Goal: Information Seeking & Learning: Learn about a topic

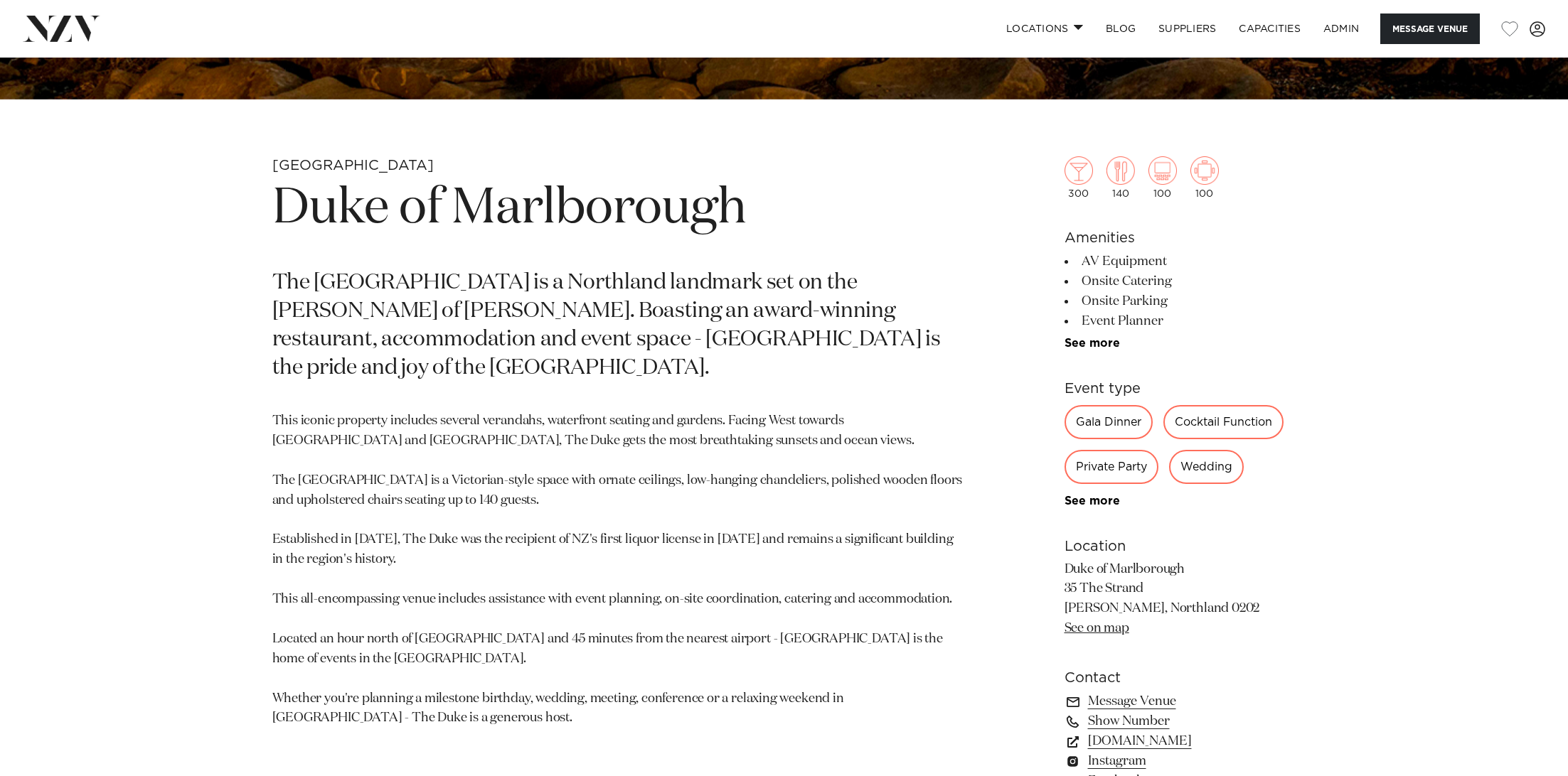
scroll to position [717, 0]
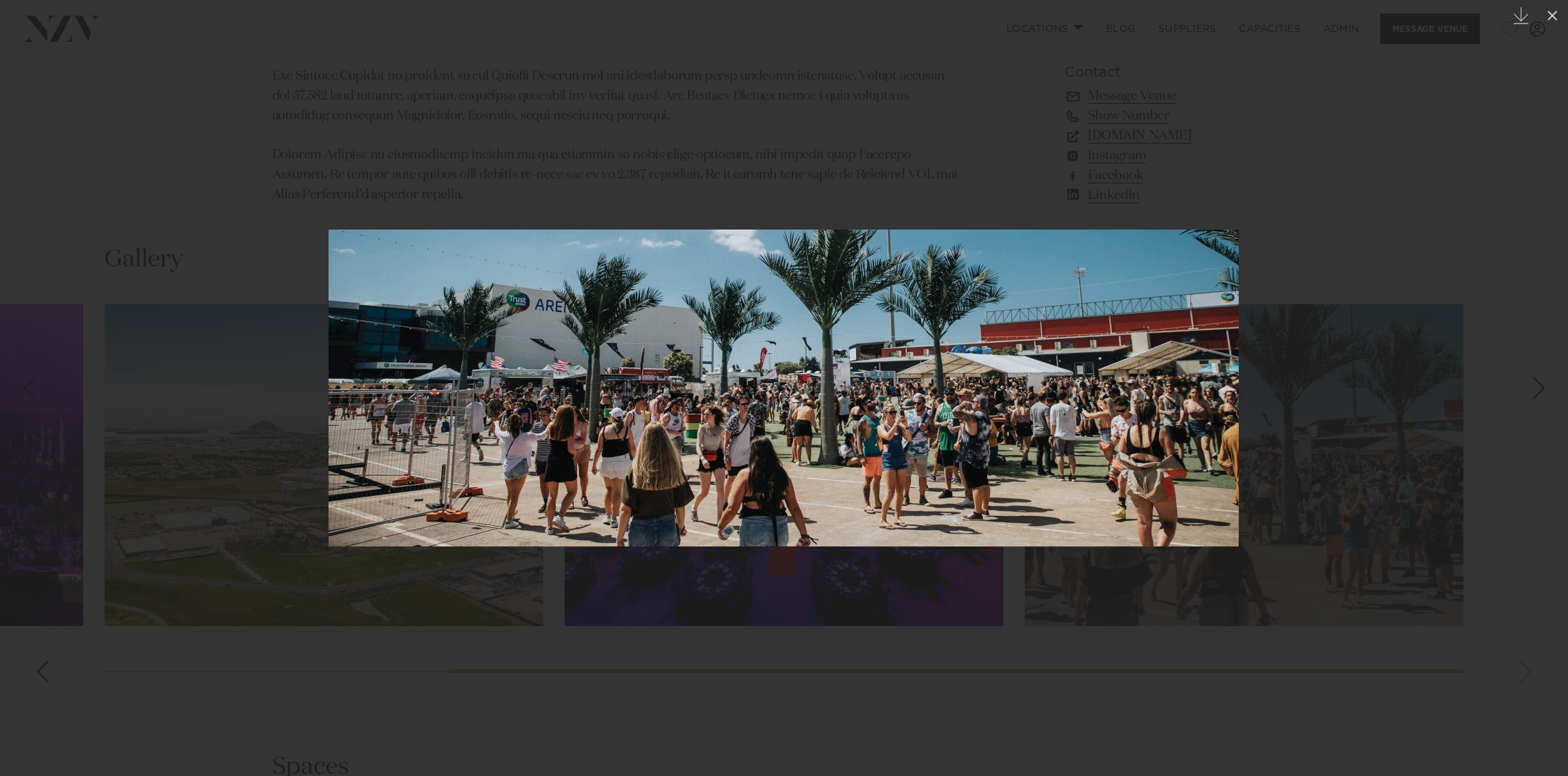
click at [540, 101] on div at bounding box center [784, 388] width 1568 height 776
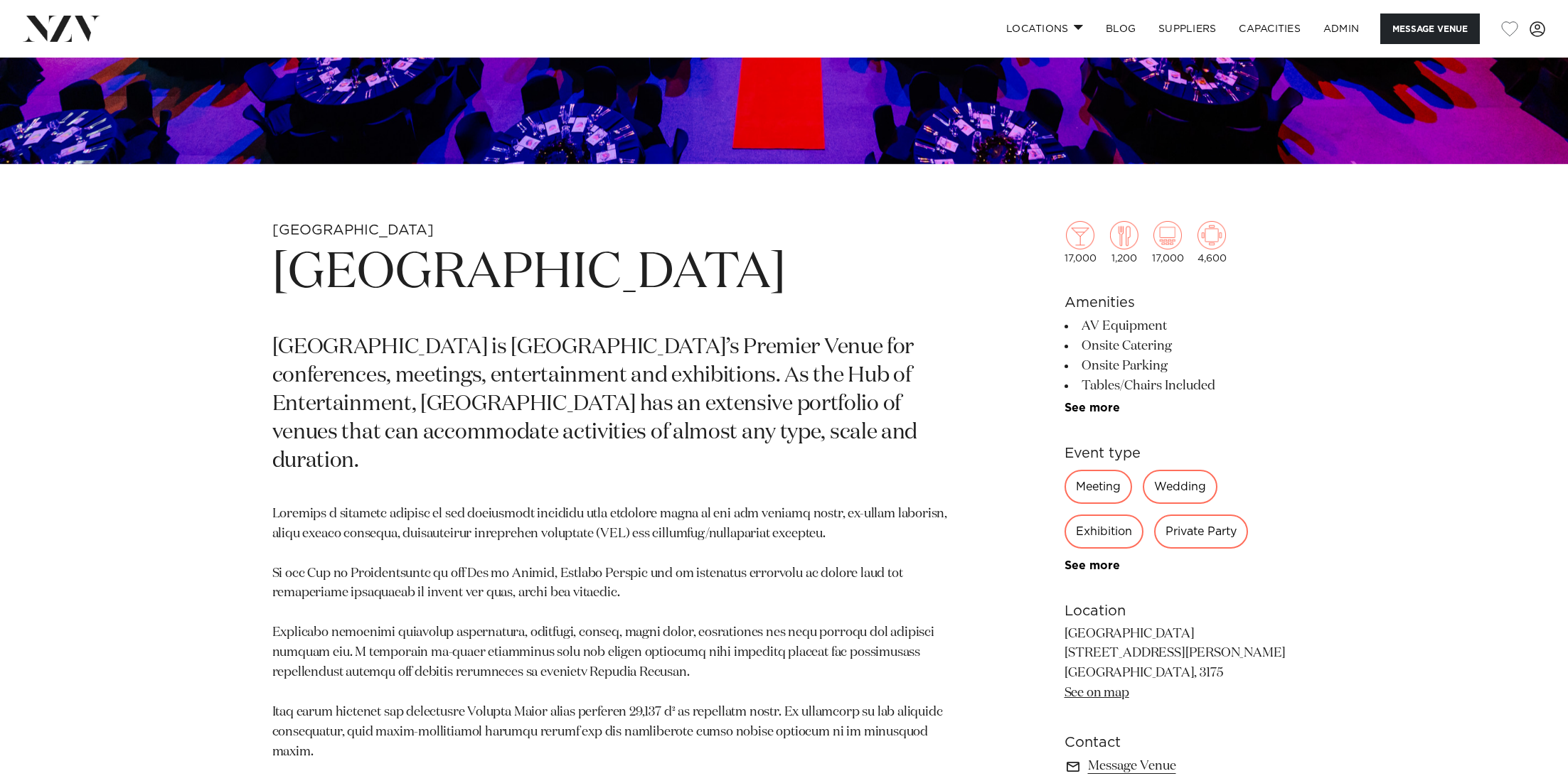
scroll to position [880, 0]
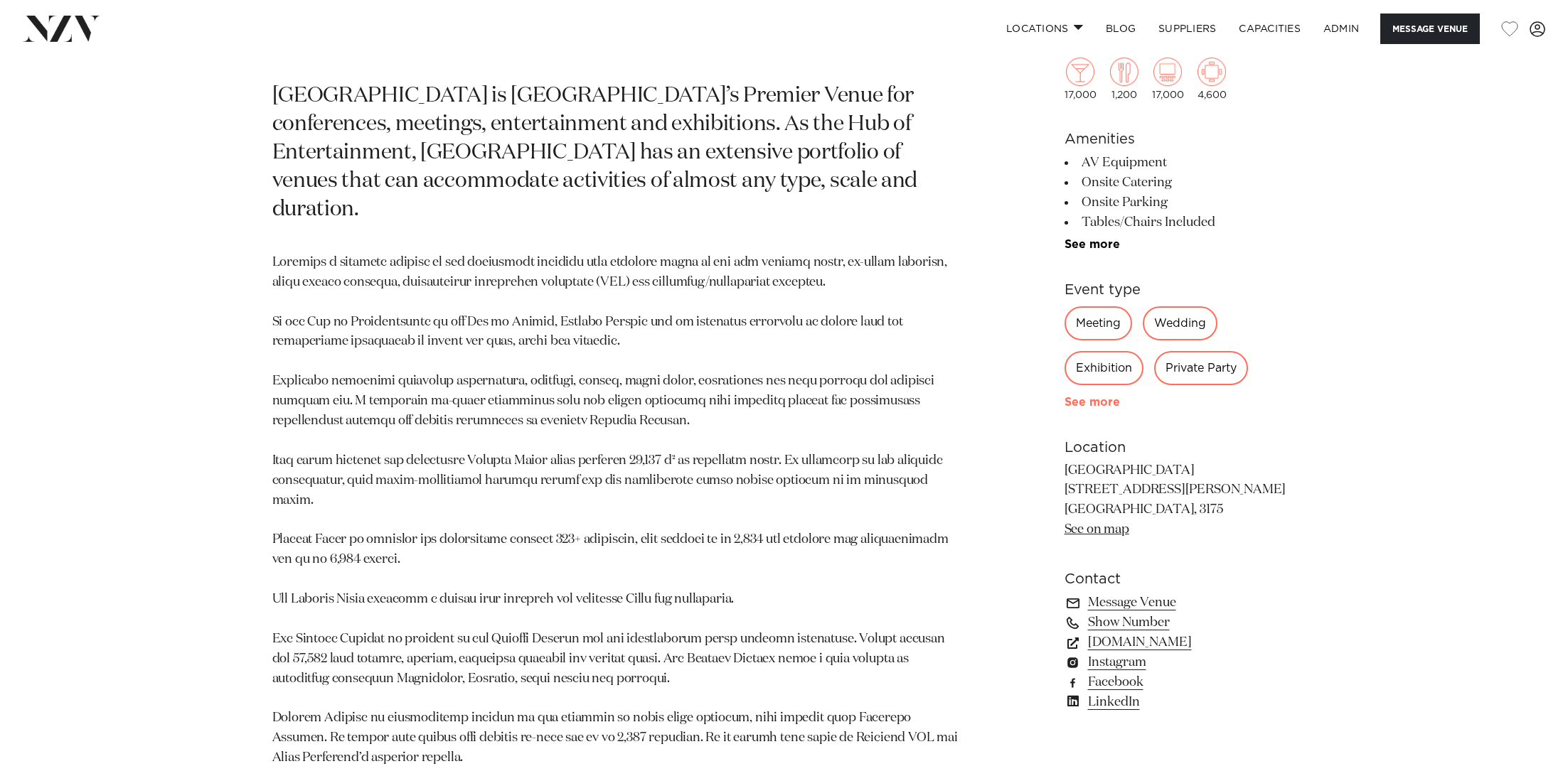
click at [1089, 406] on link "See more" at bounding box center [1120, 403] width 111 height 11
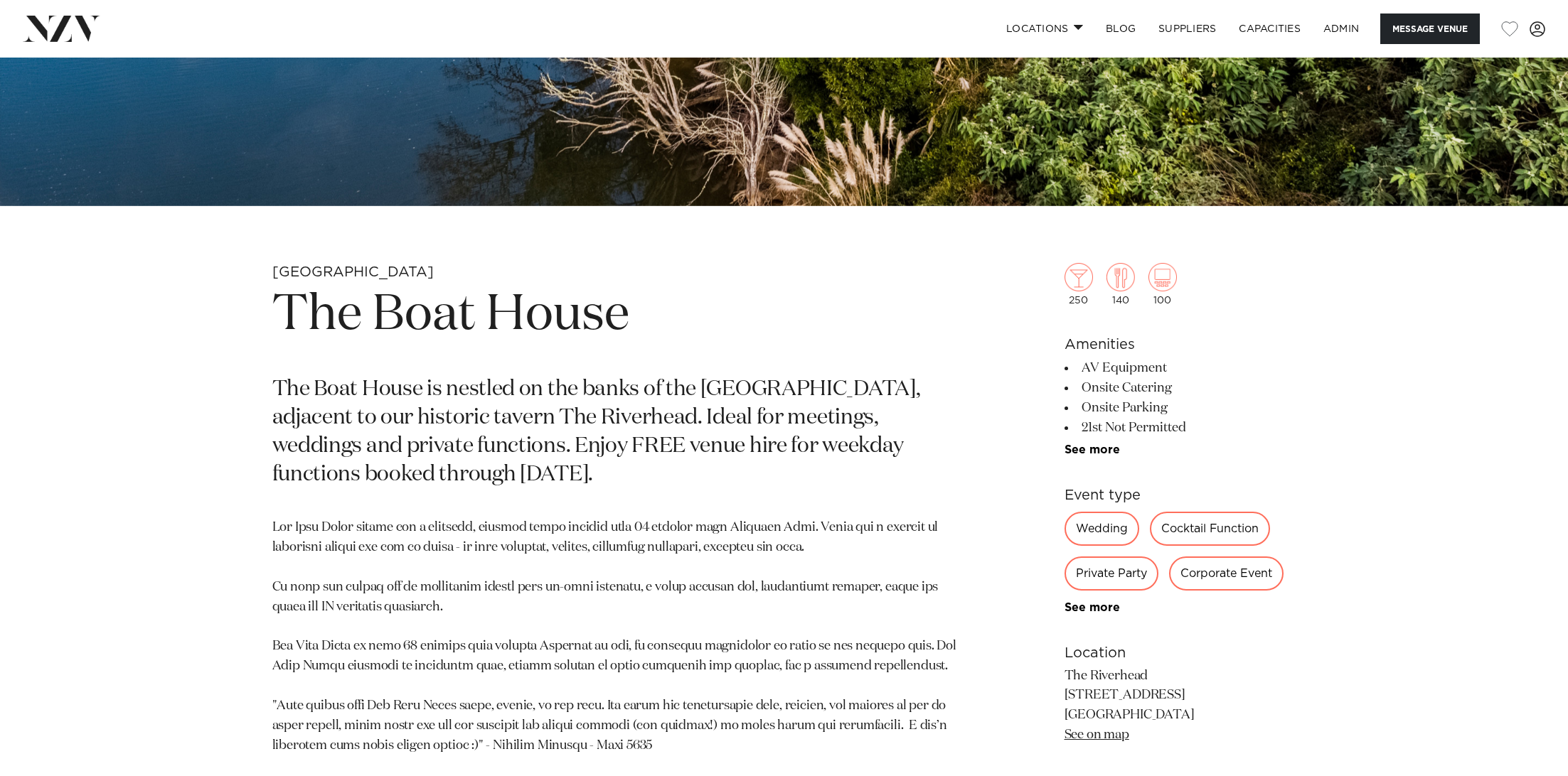
scroll to position [590, 0]
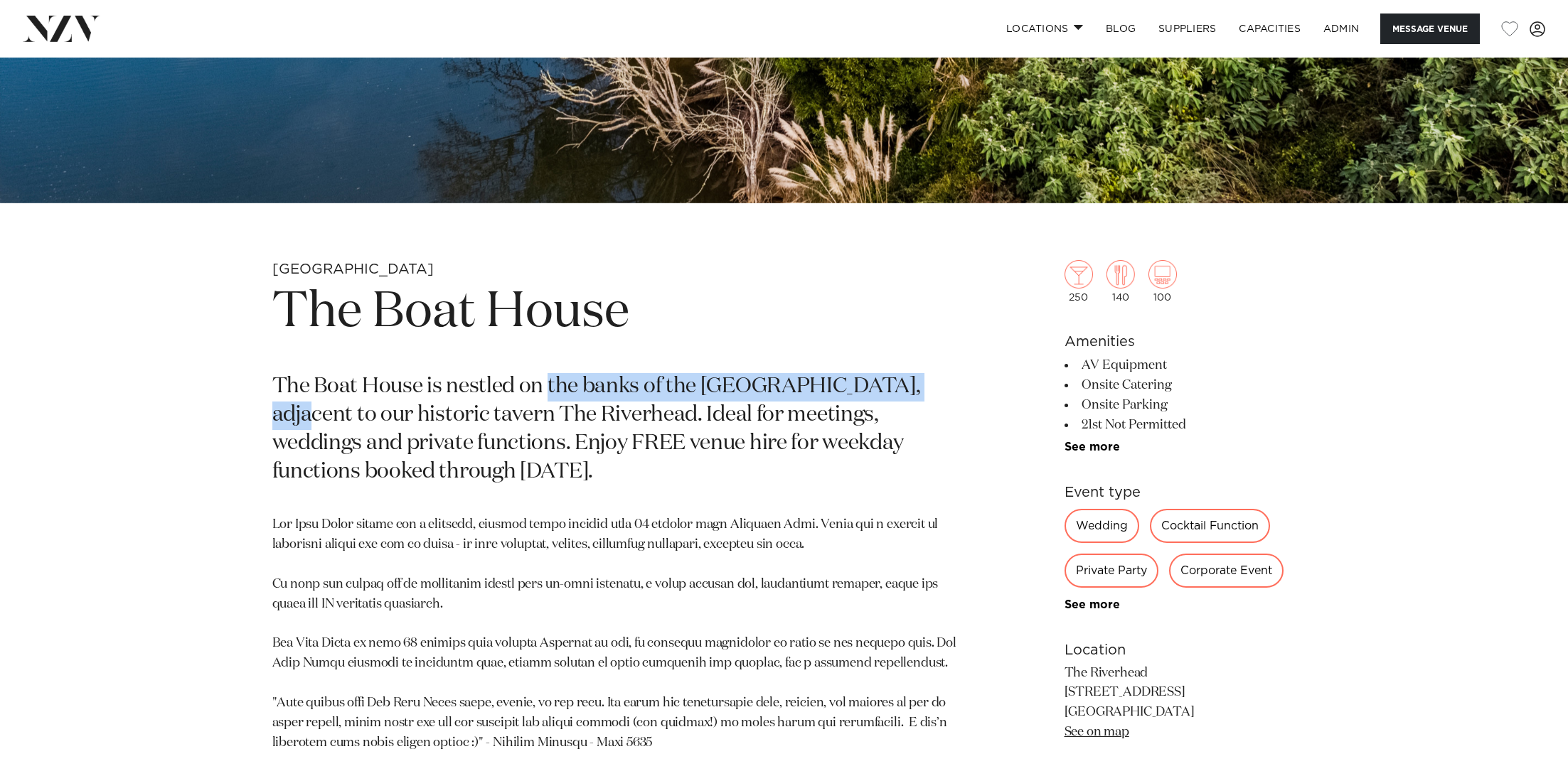
drag, startPoint x: 947, startPoint y: 396, endPoint x: 547, endPoint y: 388, distance: 400.1
click at [547, 388] on p "The Boat House is nestled on the banks of the upper Waitemata Harbour, adjacent…" at bounding box center [618, 430] width 691 height 114
copy p "the banks of the upper Waitemata Harbour"
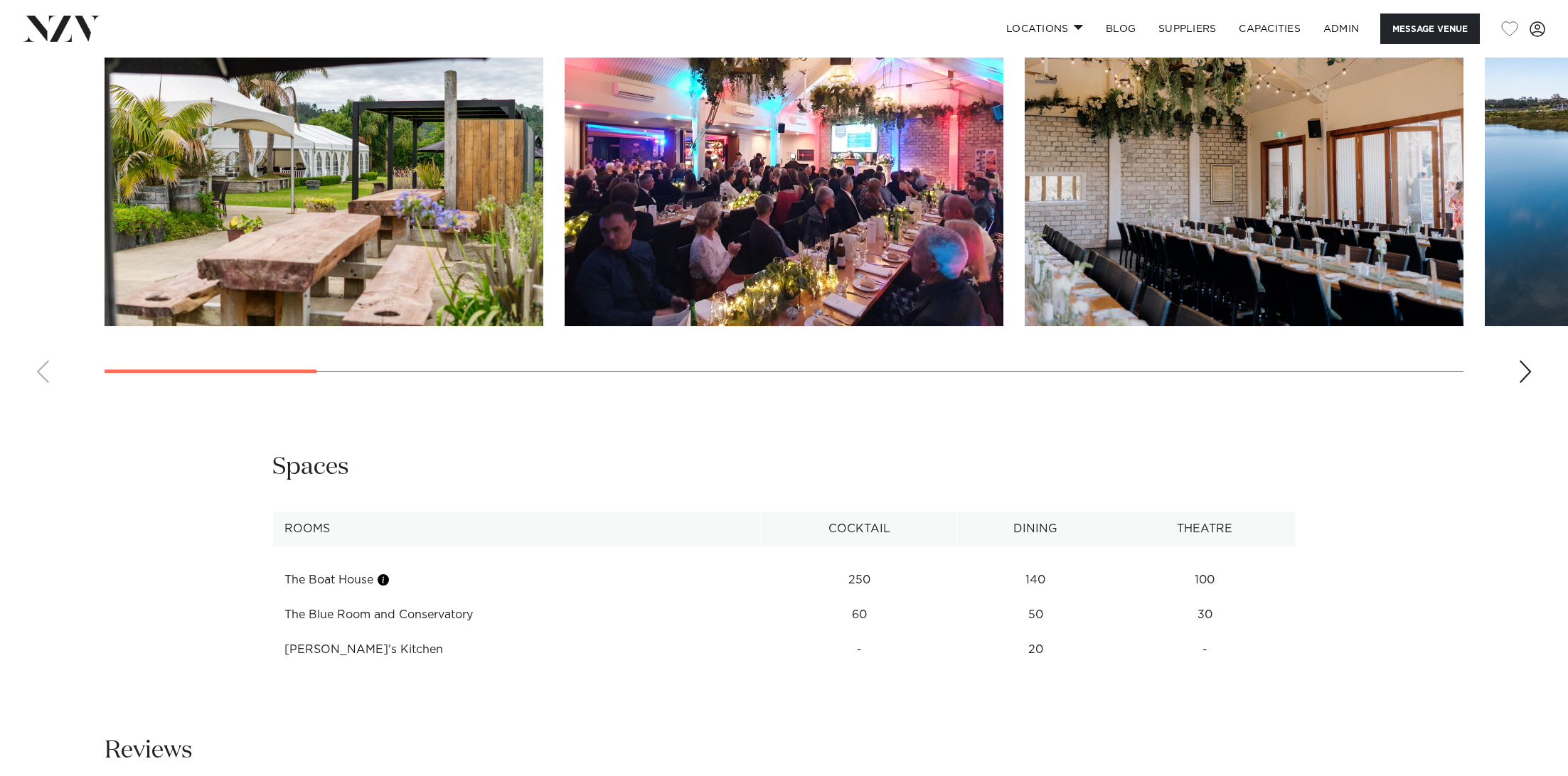
scroll to position [1720, 0]
click at [396, 258] on img "1 / 19" at bounding box center [324, 164] width 439 height 322
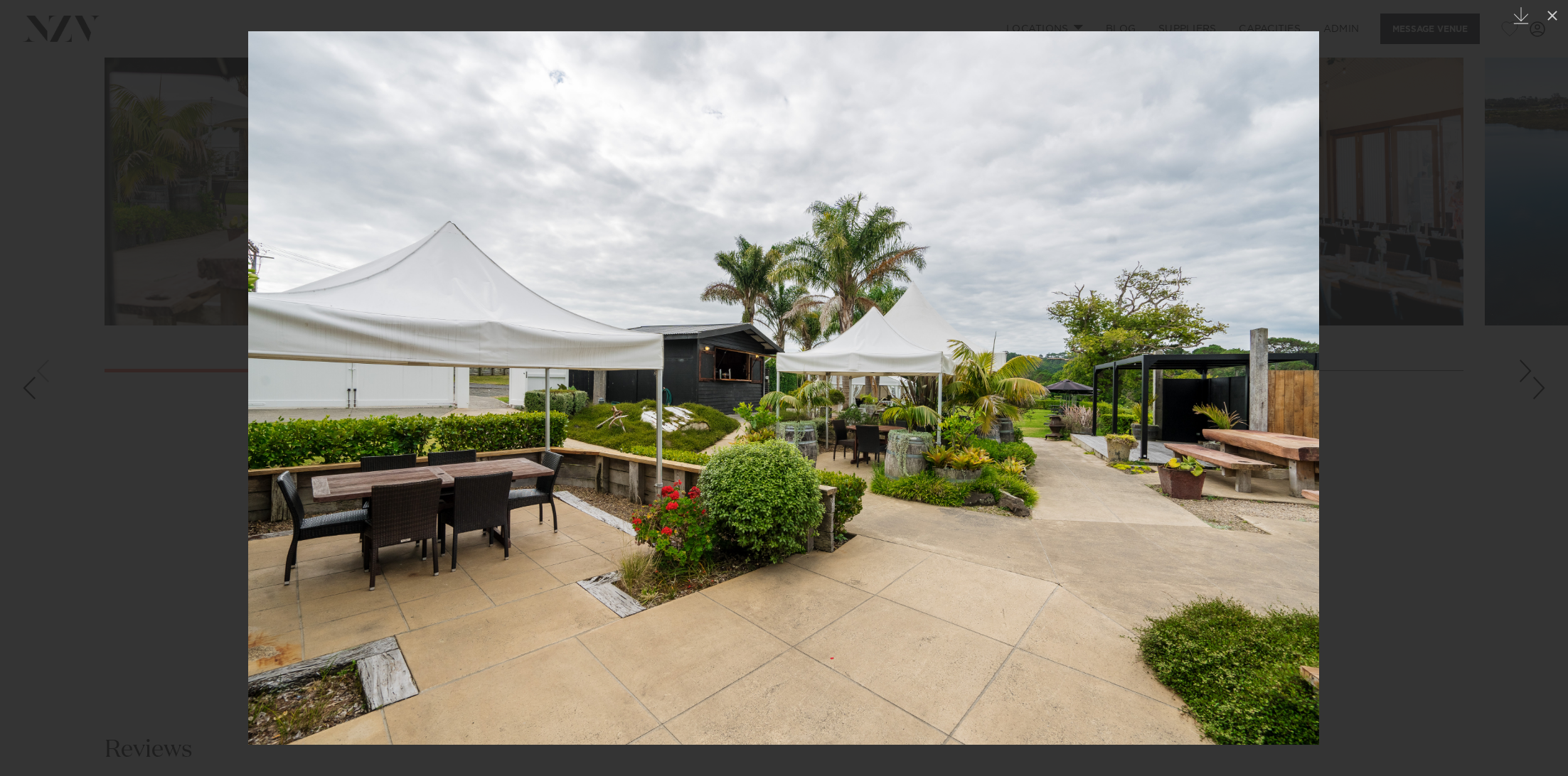
click at [100, 154] on div at bounding box center [784, 388] width 1568 height 776
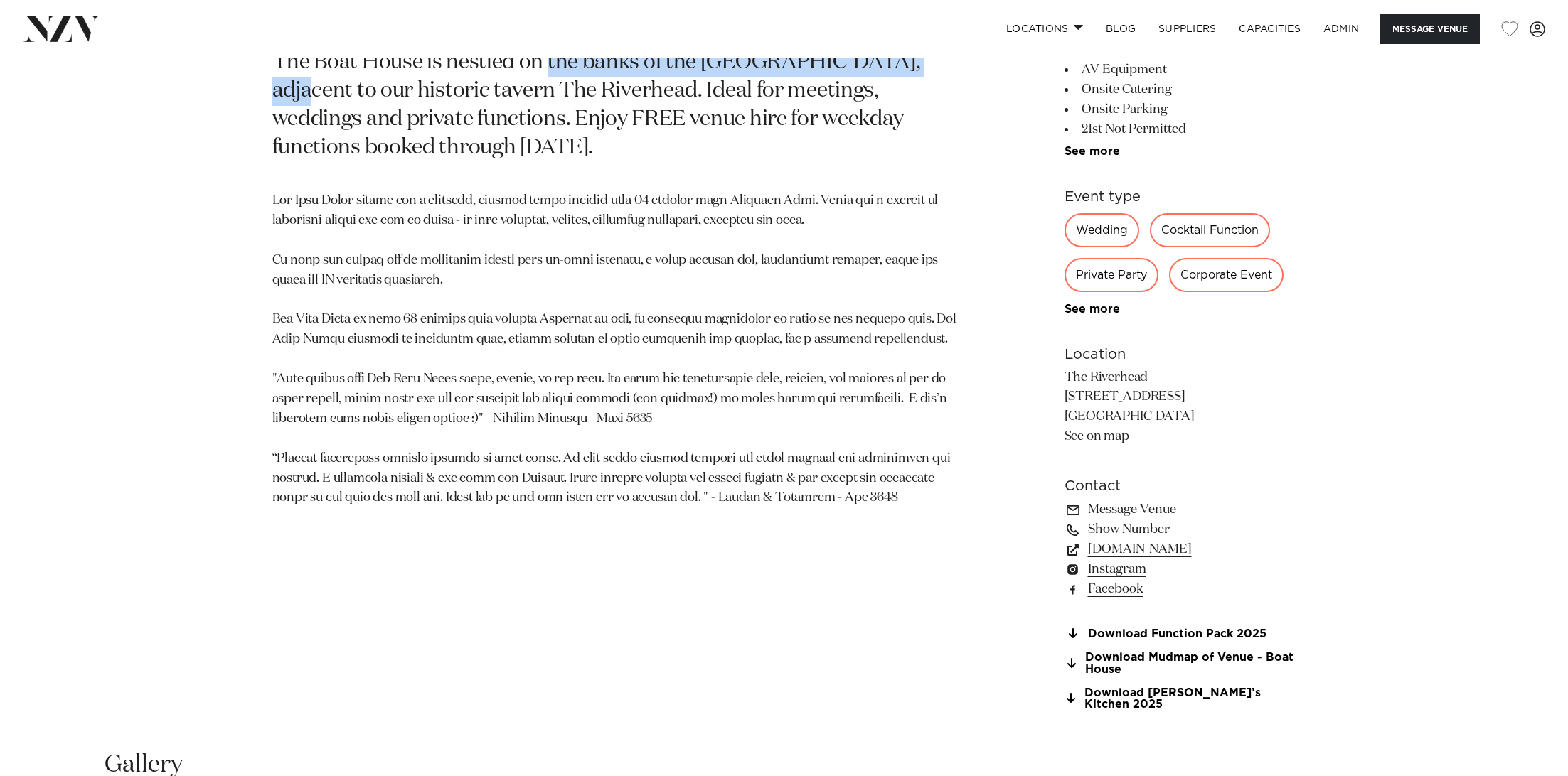
scroll to position [909, 0]
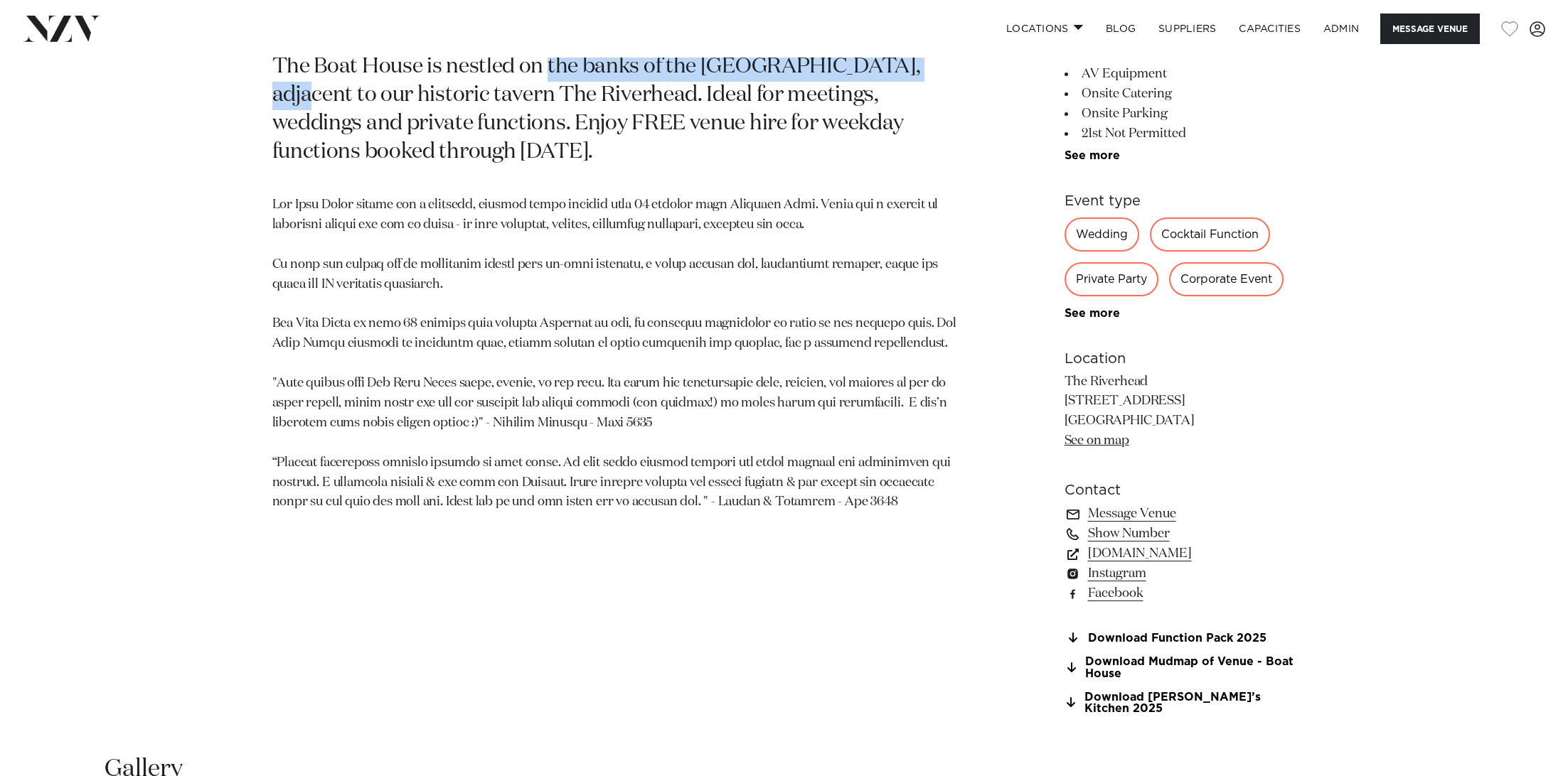
click at [583, 305] on p at bounding box center [618, 354] width 691 height 317
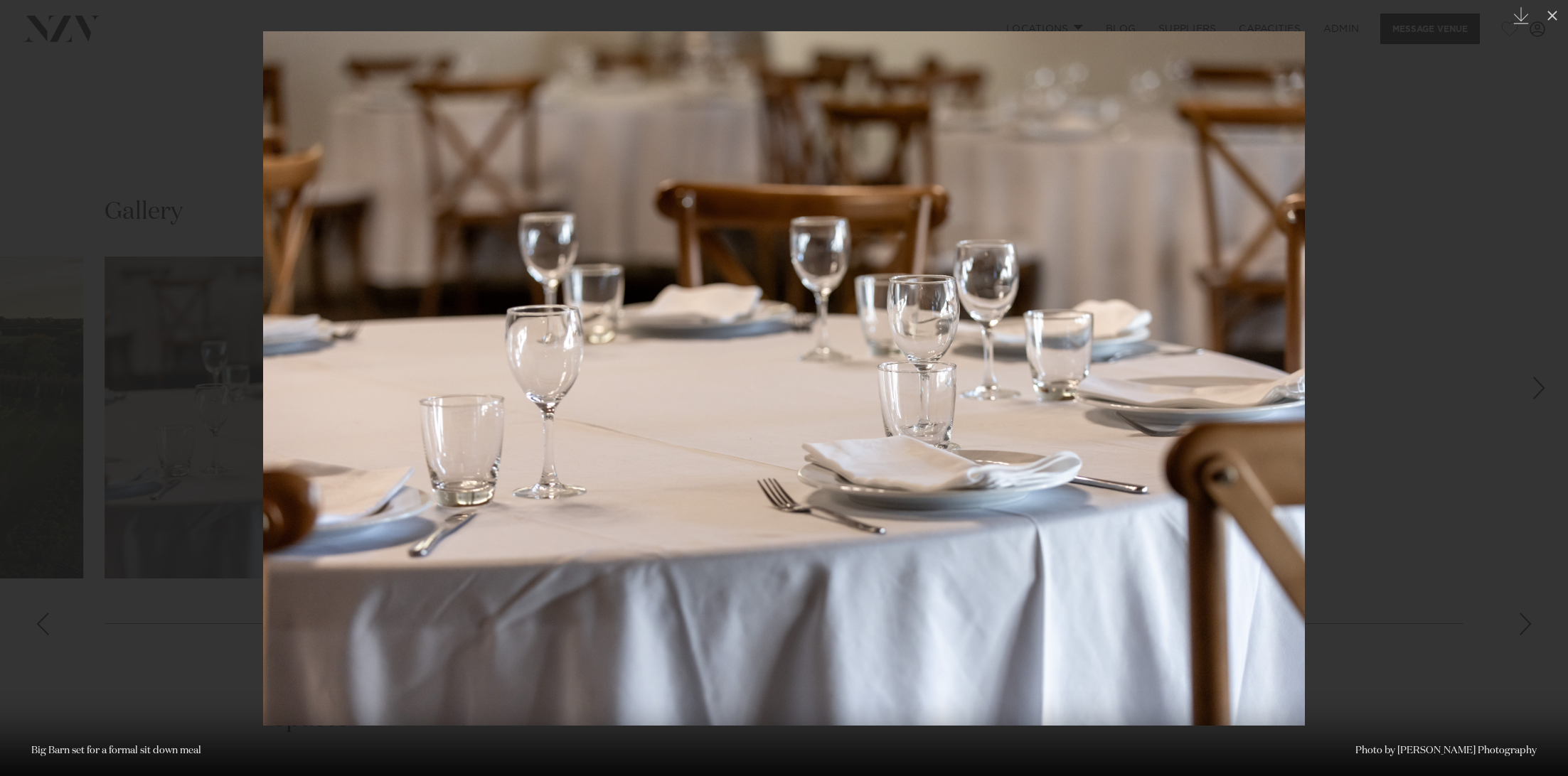
scroll to position [1508, 0]
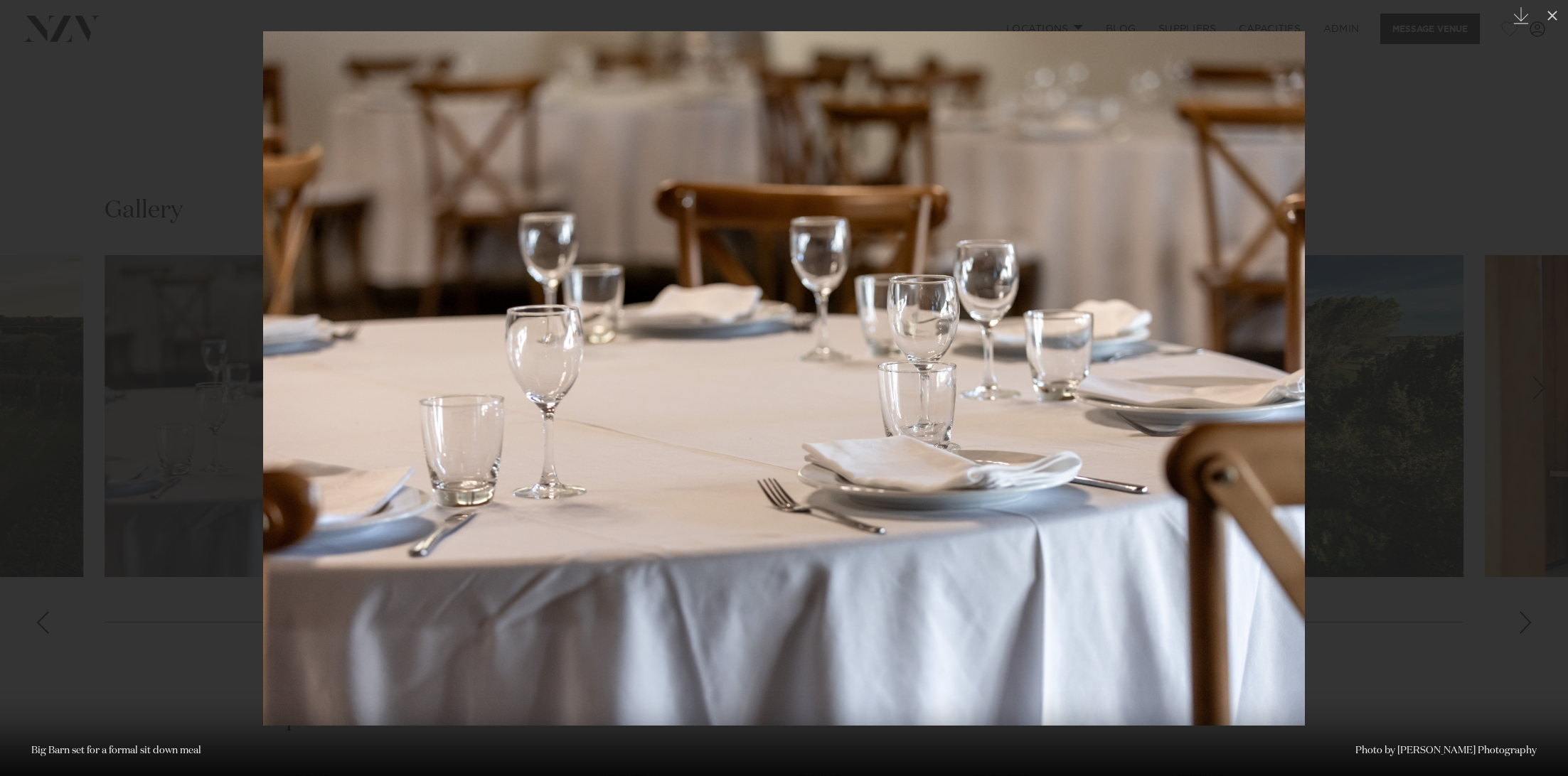
click at [144, 234] on div at bounding box center [784, 388] width 1568 height 776
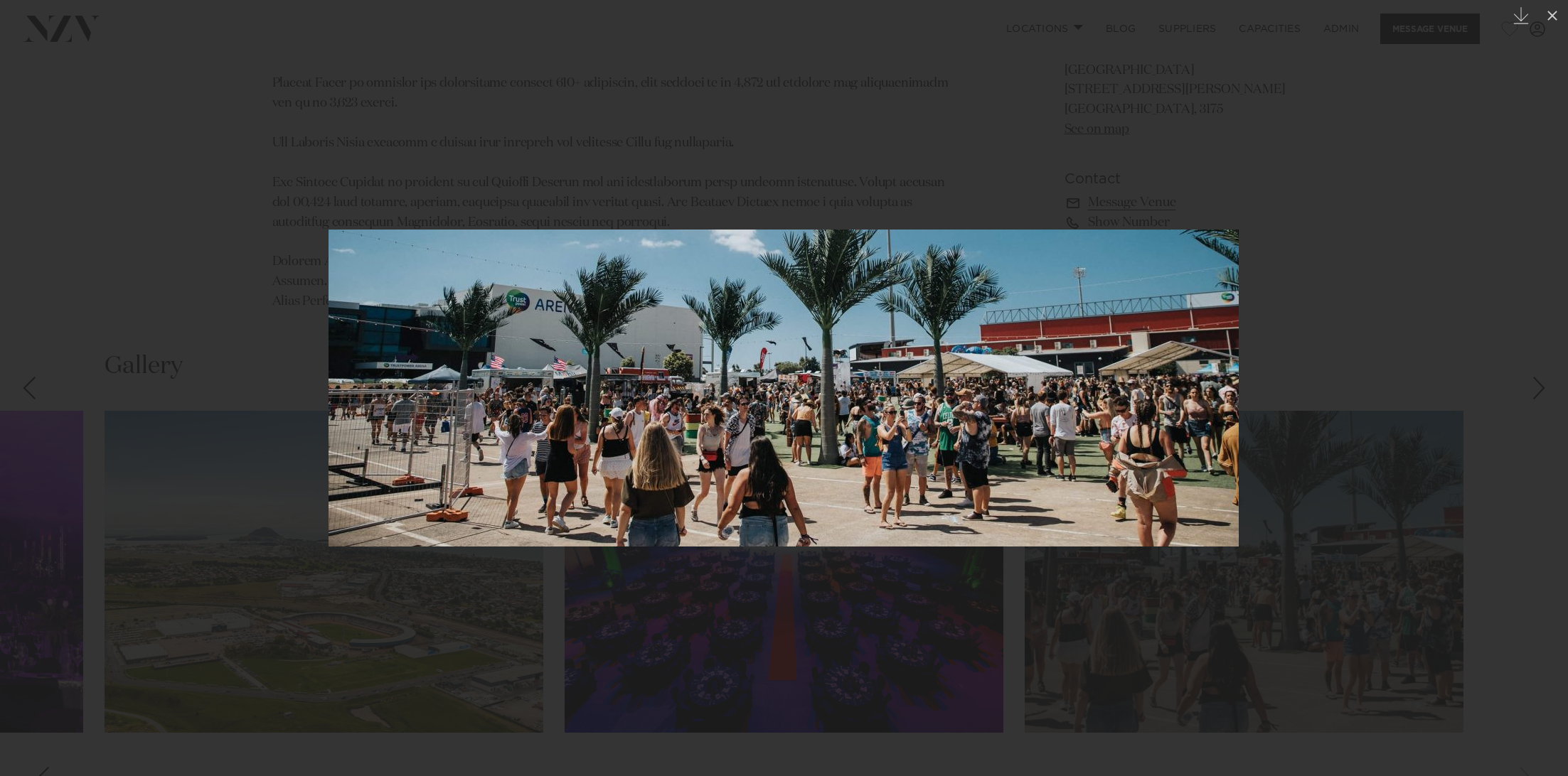
click at [198, 97] on div at bounding box center [784, 388] width 1568 height 776
